Goal: Find specific page/section: Find specific page/section

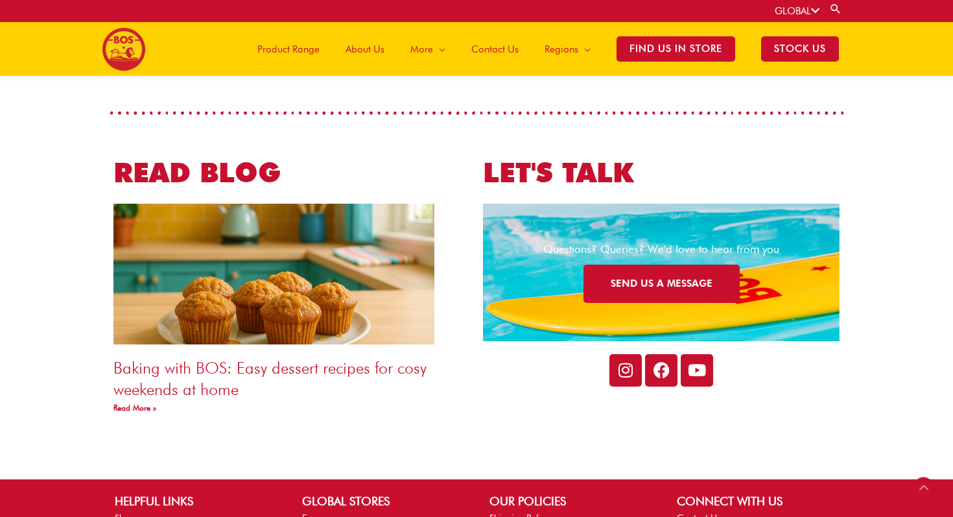
scroll to position [2343, 0]
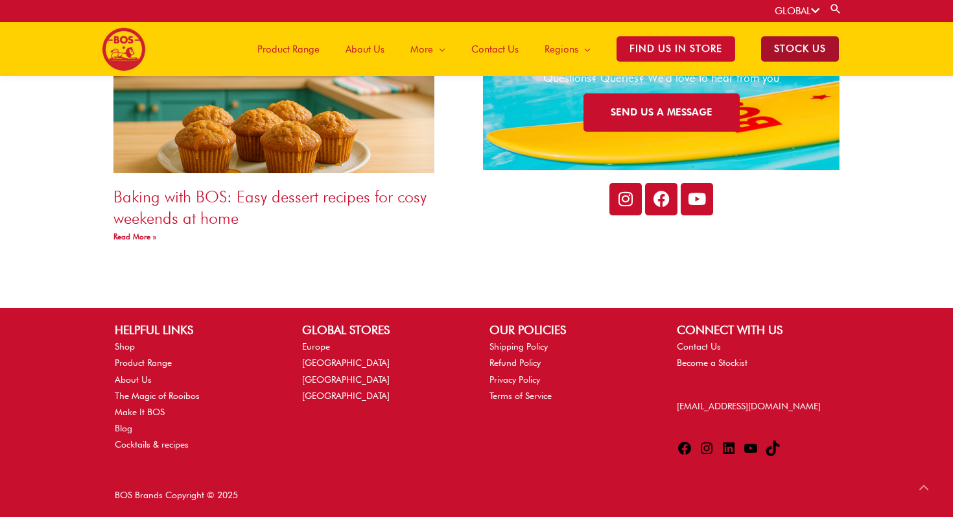
click at [792, 43] on span "STOCK US" at bounding box center [800, 48] width 78 height 25
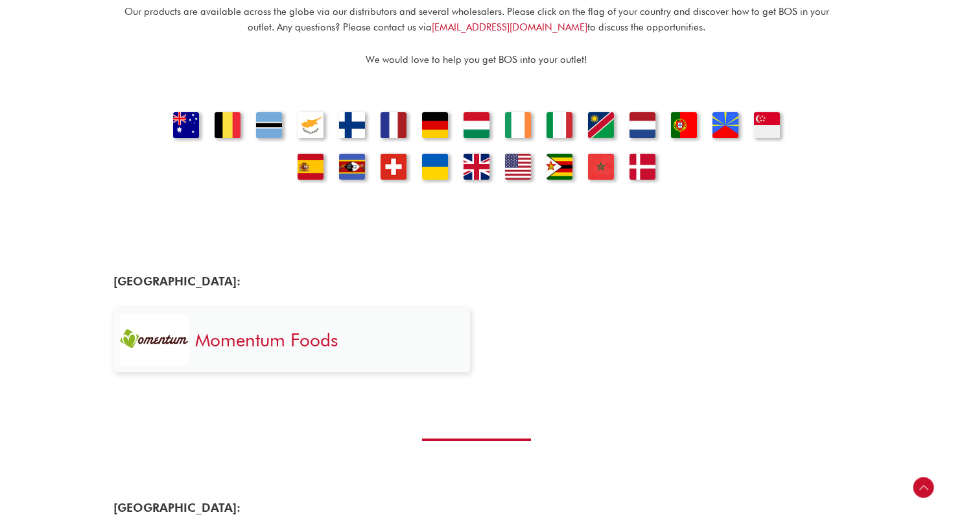
scroll to position [432, 0]
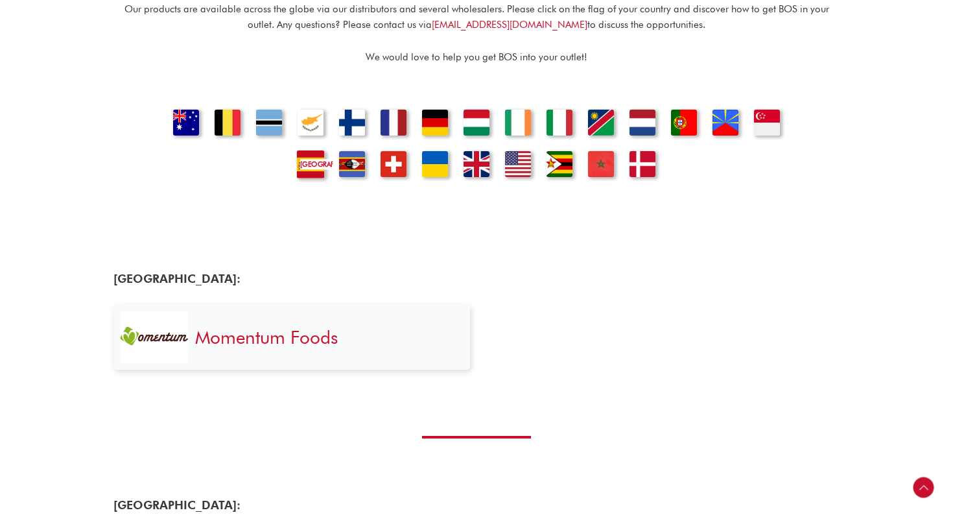
click at [318, 154] on link "[GEOGRAPHIC_DATA]" at bounding box center [310, 159] width 44 height 44
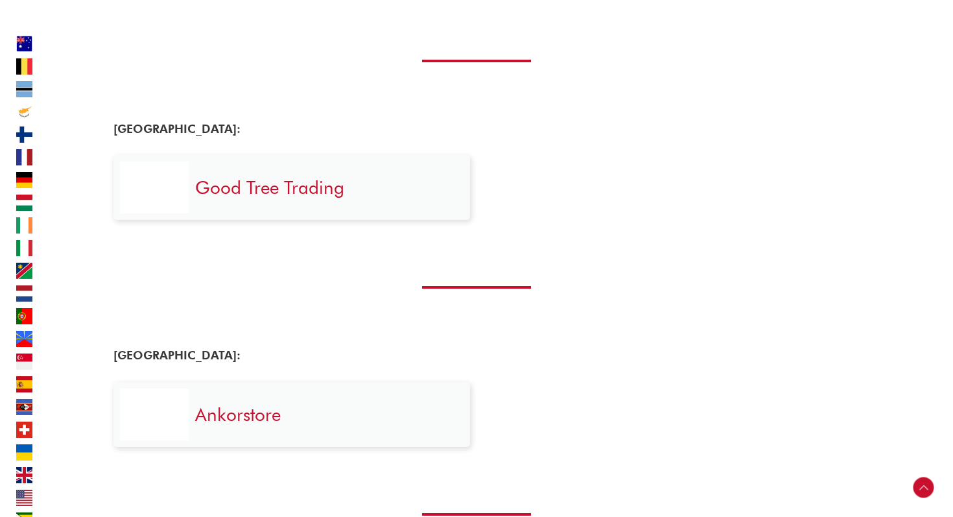
scroll to position [5154, 0]
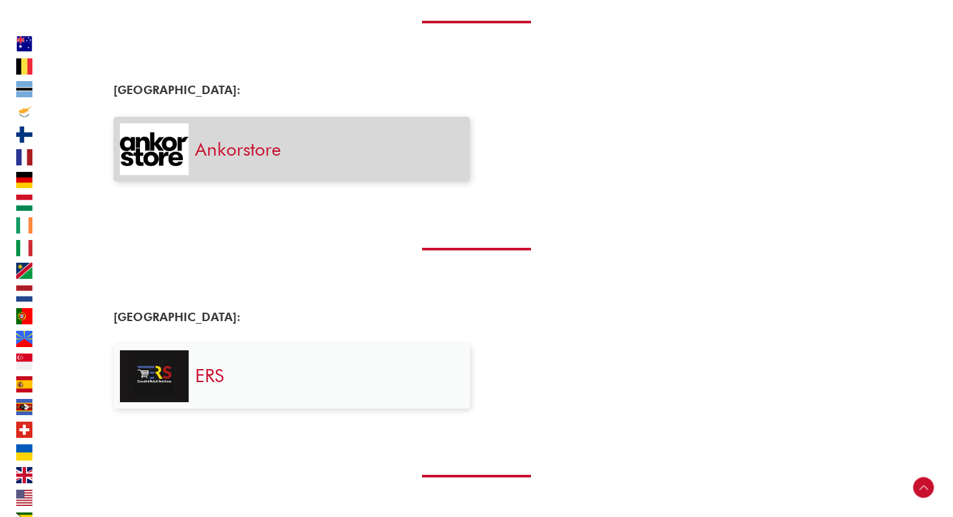
click at [332, 150] on h3 "Ankorstore" at bounding box center [326, 148] width 262 height 23
click at [263, 148] on link "Ankorstore" at bounding box center [238, 149] width 86 height 22
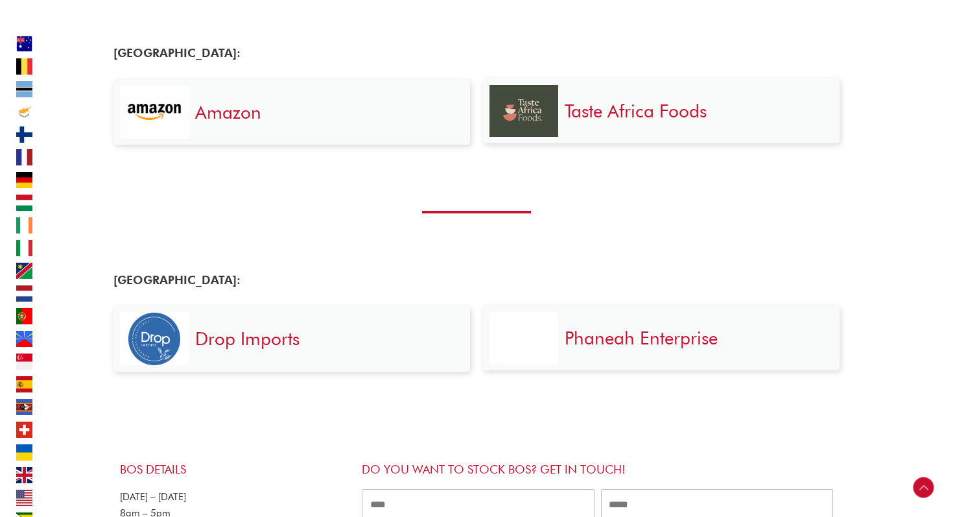
scroll to position [7373, 0]
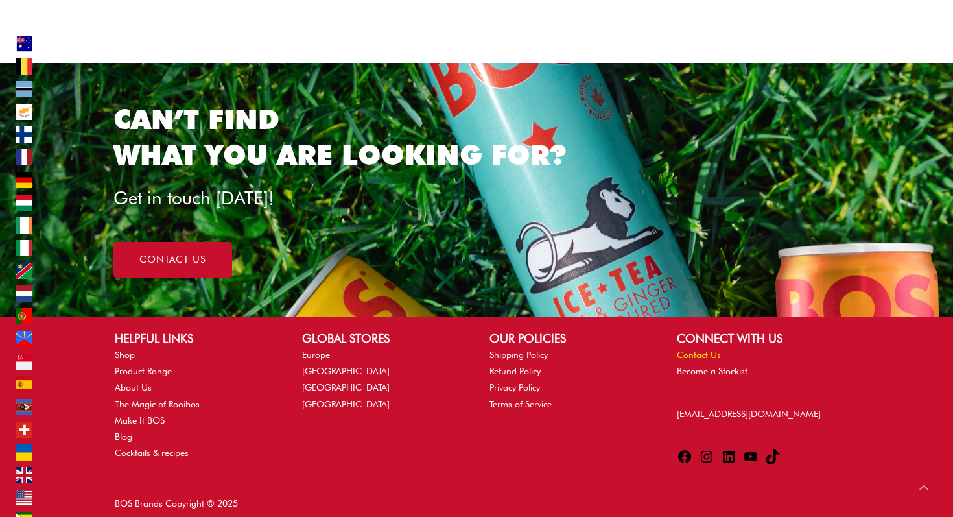
click at [697, 349] on link "Contact Us" at bounding box center [699, 354] width 44 height 10
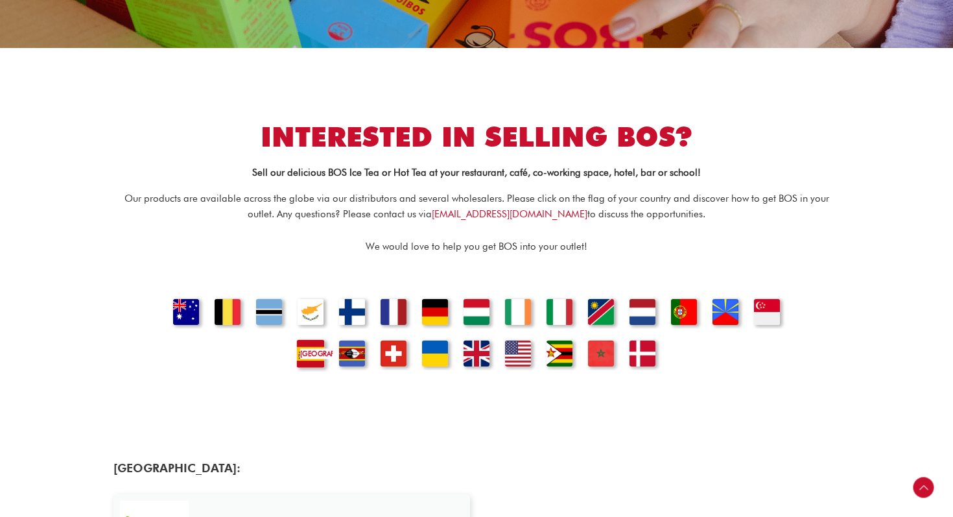
click at [319, 336] on link "[GEOGRAPHIC_DATA]" at bounding box center [310, 349] width 44 height 44
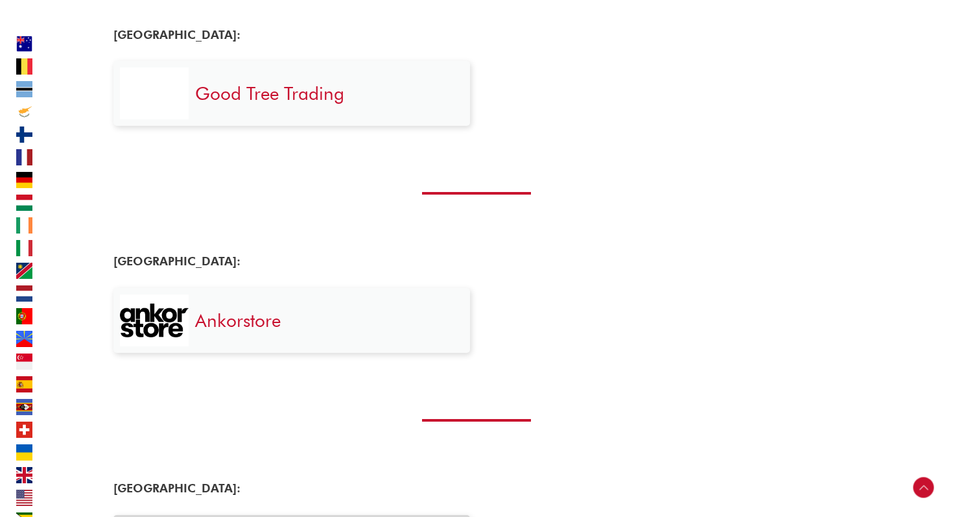
scroll to position [4983, 0]
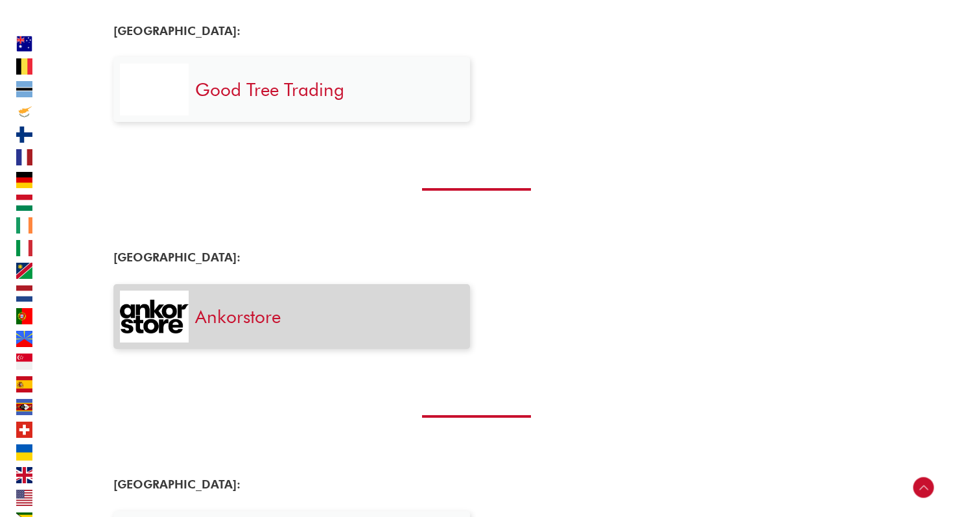
click at [281, 320] on h3 "Ankorstore" at bounding box center [326, 316] width 262 height 23
click at [154, 338] on div at bounding box center [154, 316] width 69 height 52
click at [161, 321] on img at bounding box center [154, 316] width 69 height 34
